Goal: Find specific page/section: Find specific page/section

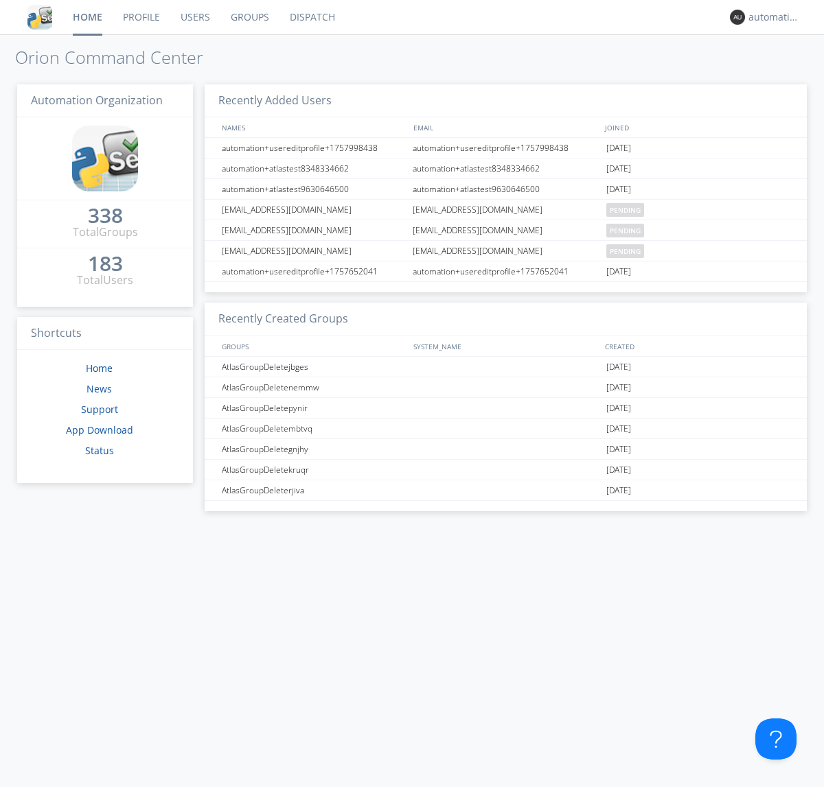
click at [311, 17] on link "Dispatch" at bounding box center [312, 17] width 66 height 34
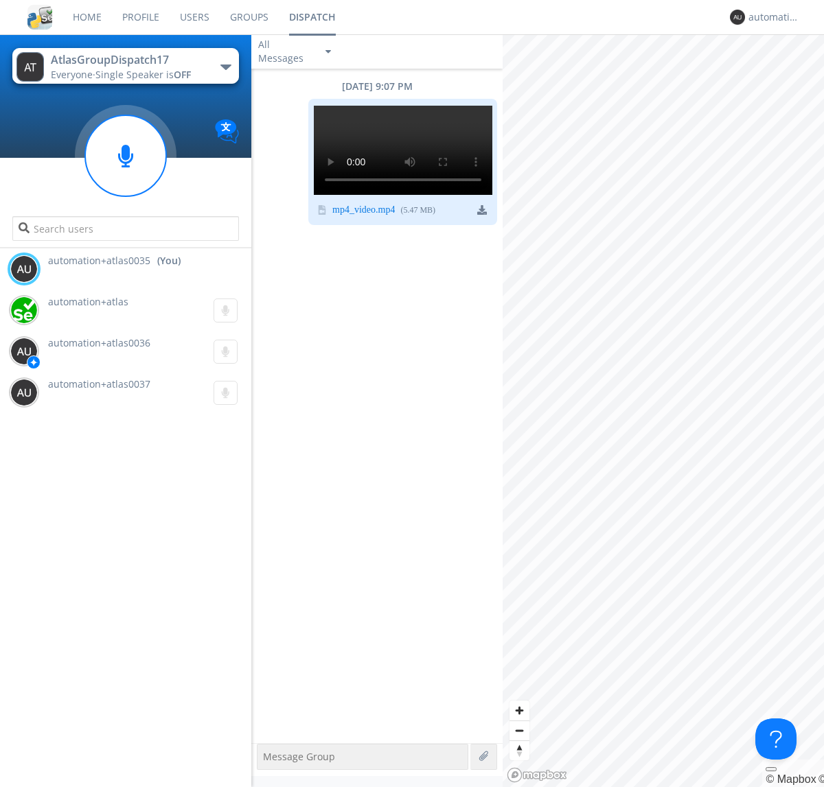
click at [225, 67] on div "button" at bounding box center [225, 67] width 11 height 5
click at [0, 0] on span "AtlasGroupDispatch16" at bounding box center [0, 0] width 0 height 0
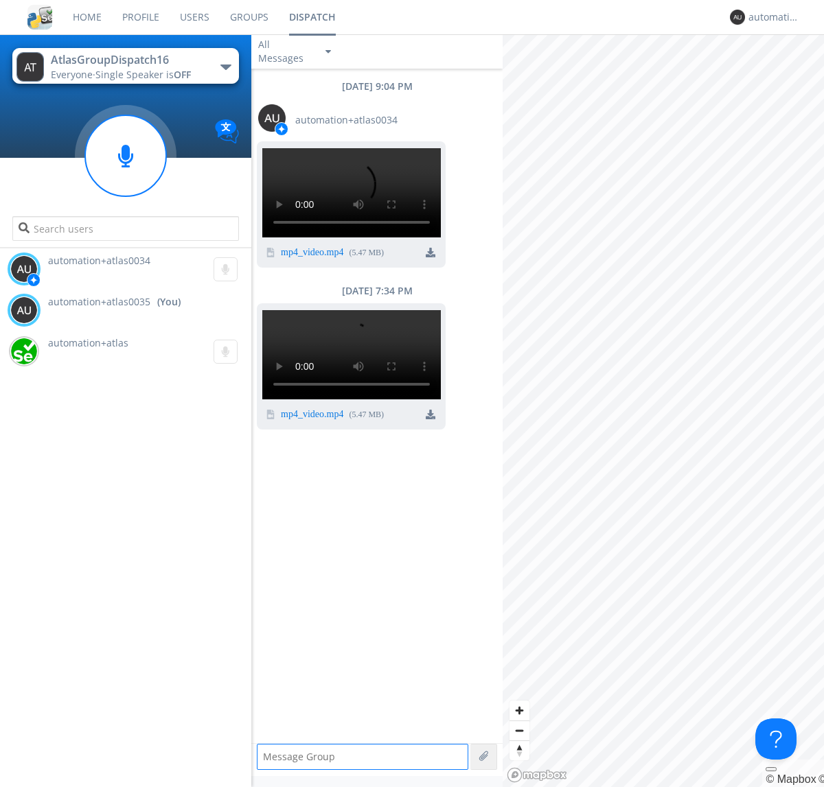
scroll to position [148, 0]
click at [770, 17] on div "automation+atlas0035" at bounding box center [773, 17] width 51 height 14
